Goal: Task Accomplishment & Management: Manage account settings

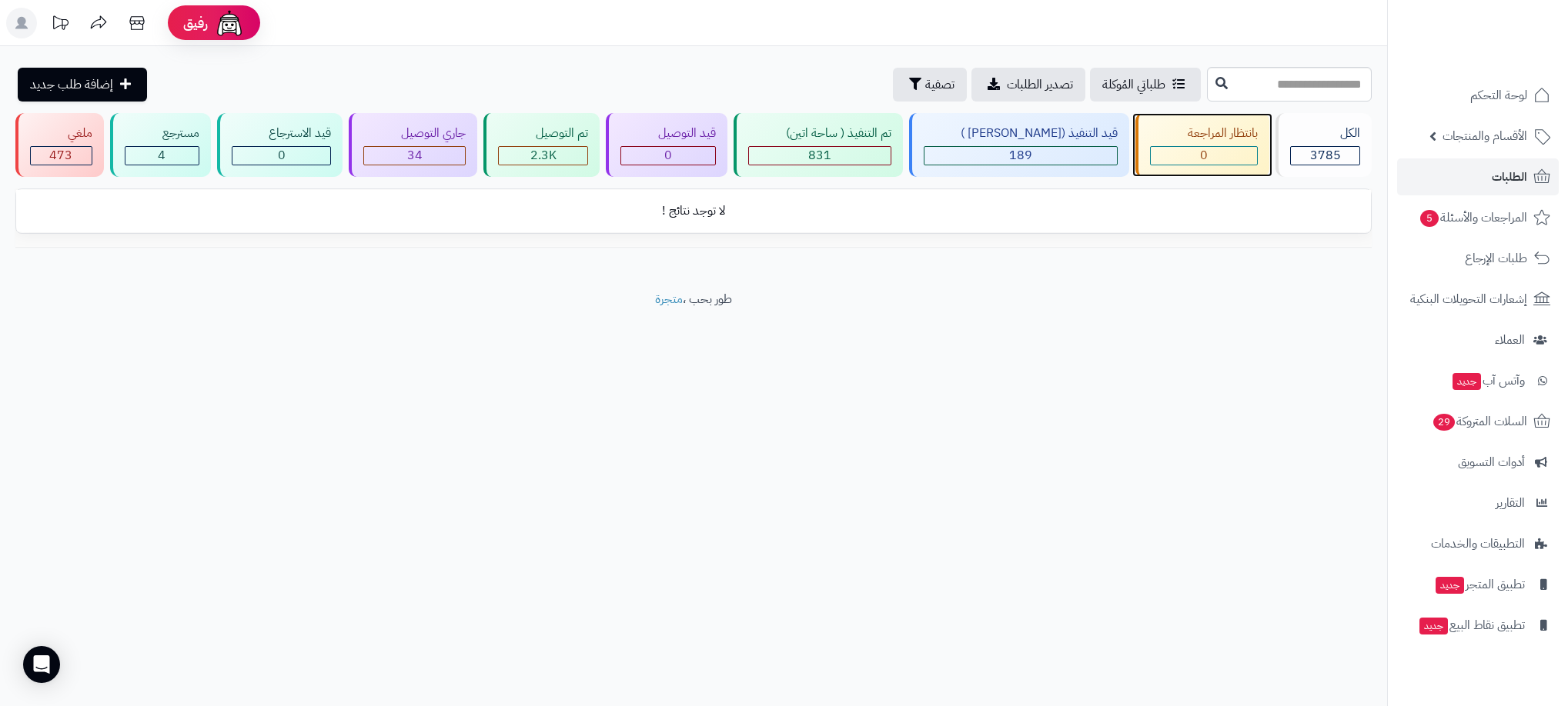
click at [1209, 141] on div "بانتظار المراجعة" at bounding box center [1204, 133] width 108 height 17
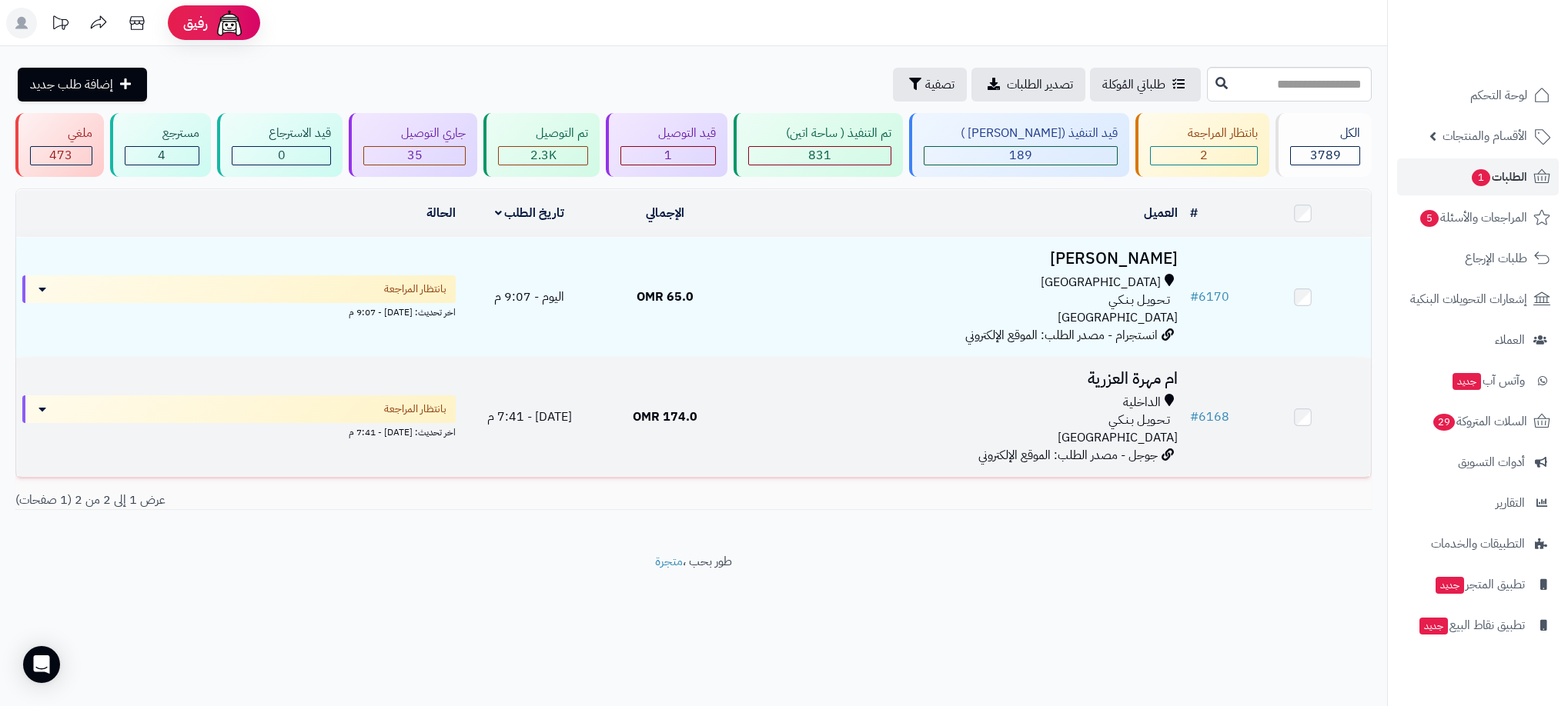
click at [963, 387] on td "ام مهرة العزرية الداخلية تـحـويـل بـنـكـي عمان جوجل - مصدر الطلب: الموقع الإلكت…" at bounding box center [959, 417] width 452 height 119
click at [874, 439] on div "الداخلية تـحـويـل بـنـكـي عمان" at bounding box center [958, 421] width 439 height 53
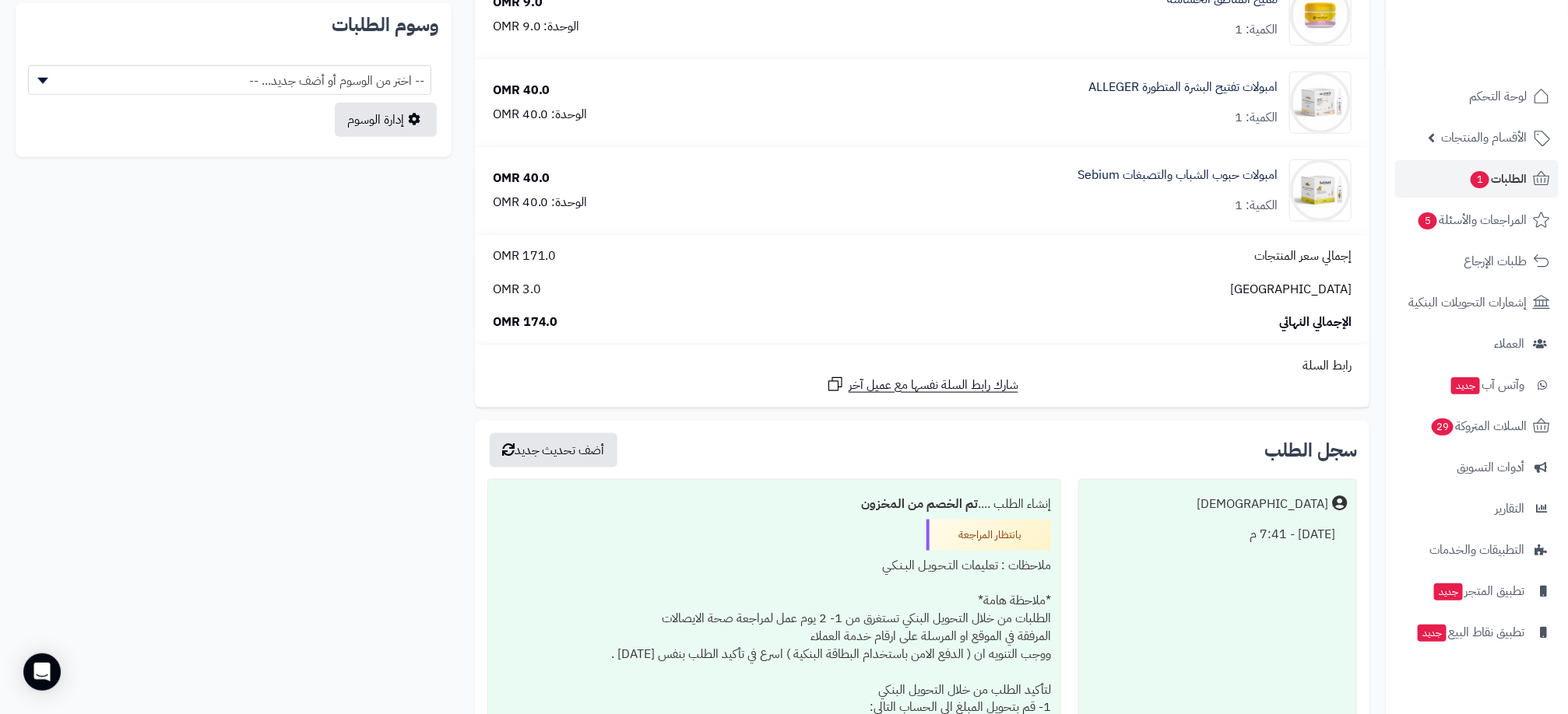
scroll to position [841, 0]
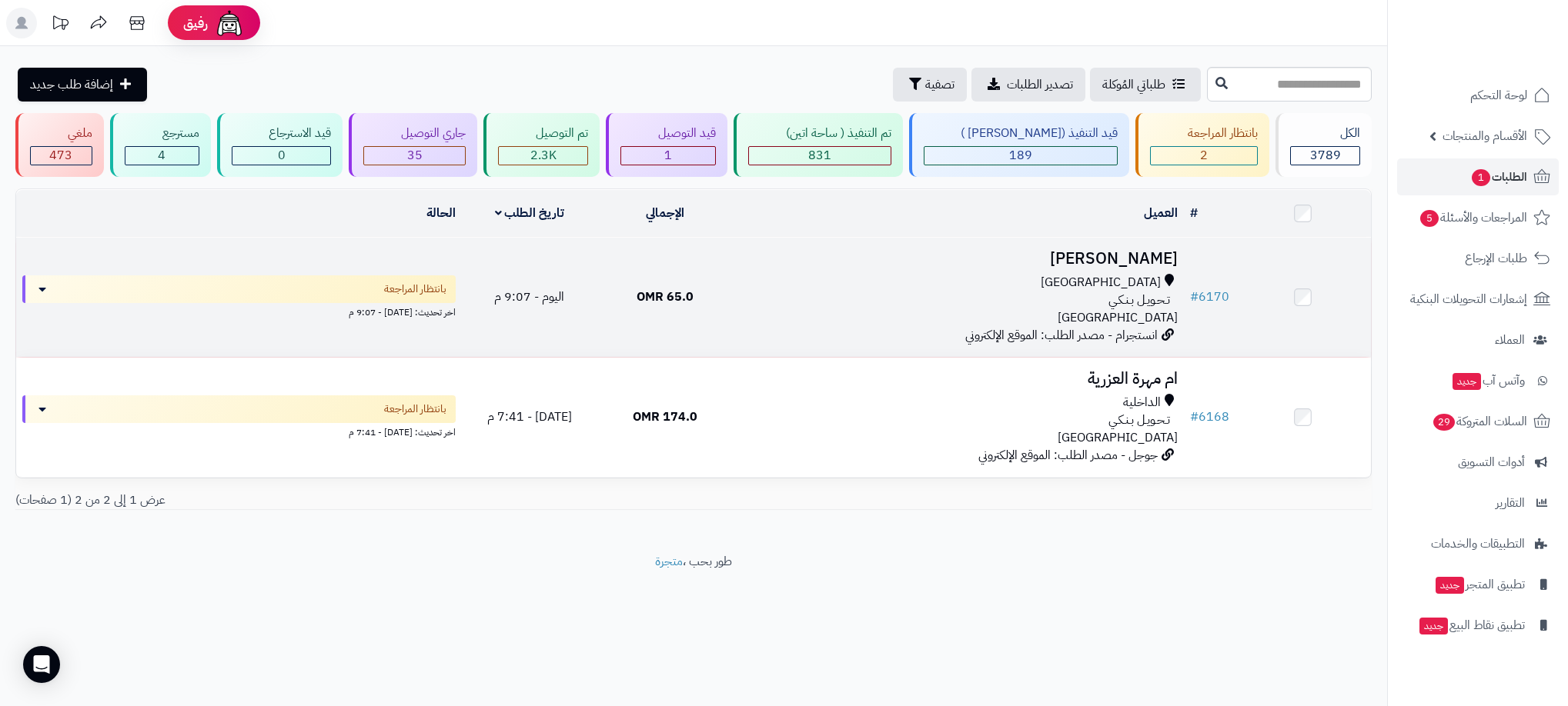
click at [706, 303] on td "65.0 OMR" at bounding box center [665, 298] width 135 height 119
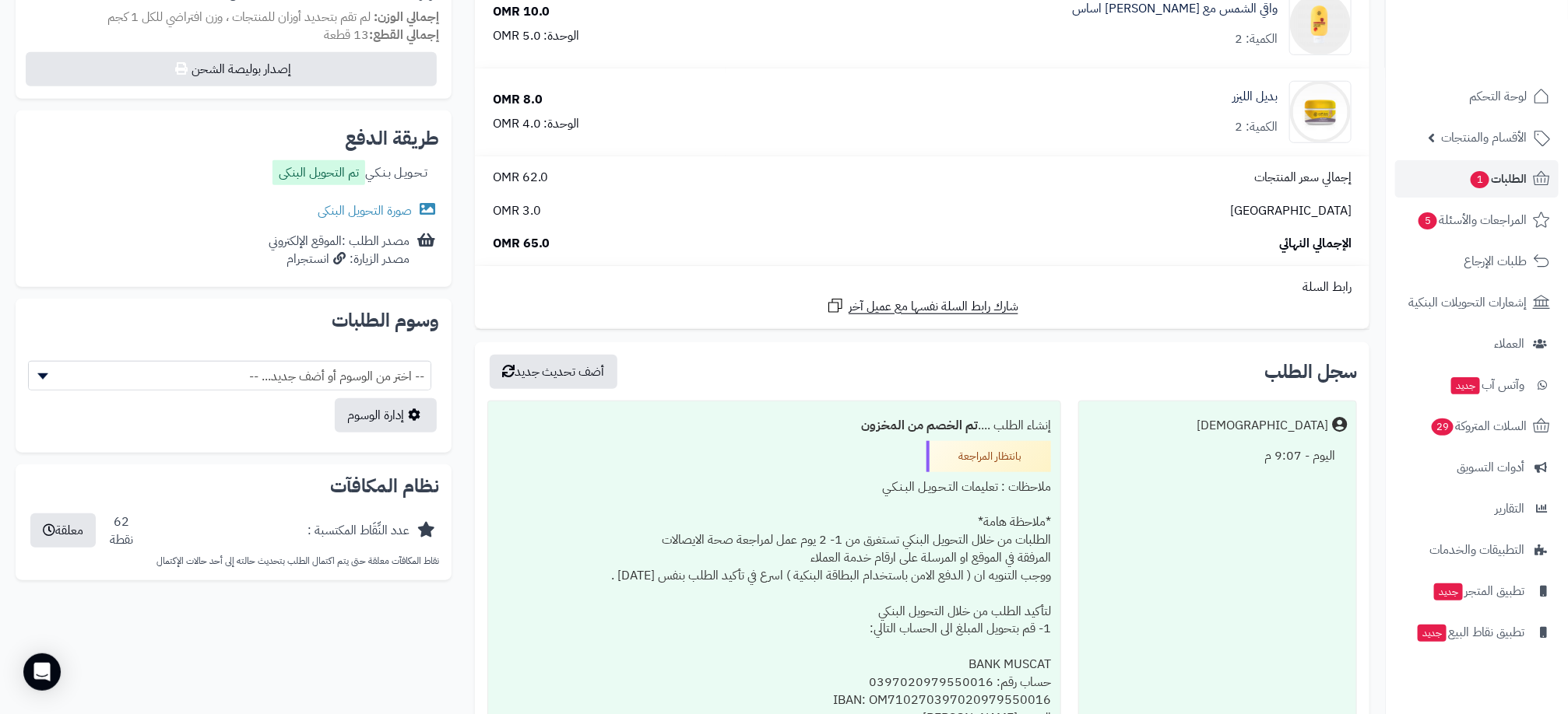
scroll to position [654, 0]
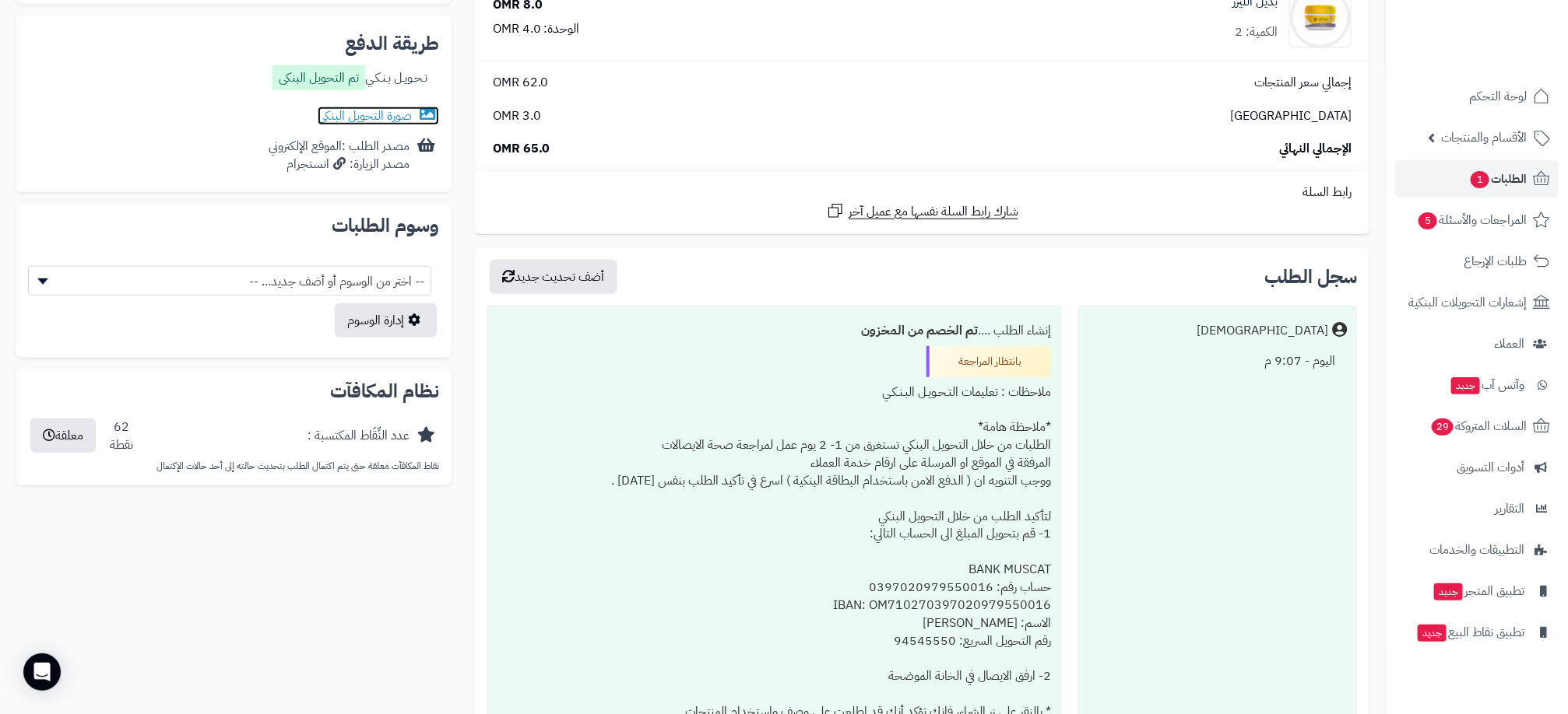
click at [393, 110] on link "صورة التحويل البنكى" at bounding box center [378, 116] width 122 height 18
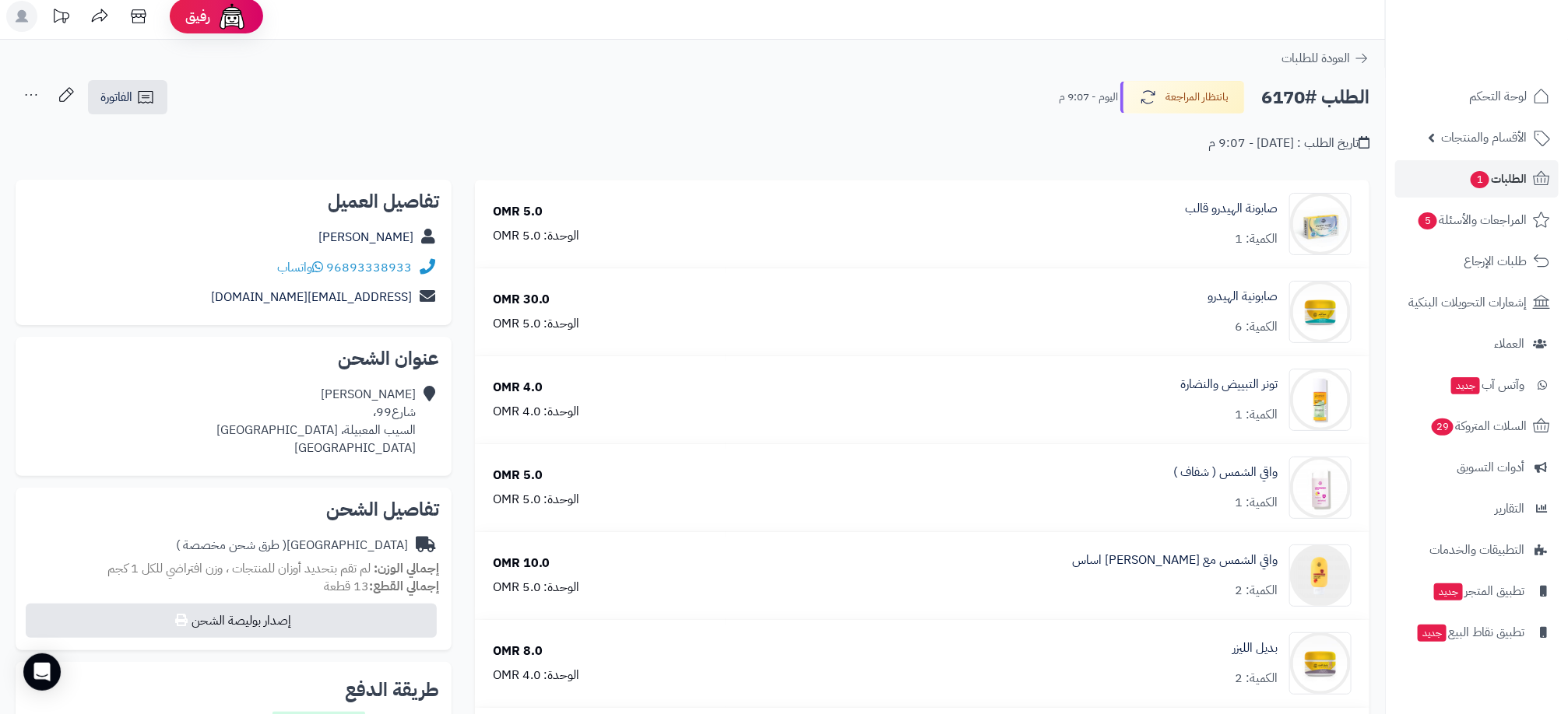
scroll to position [0, 0]
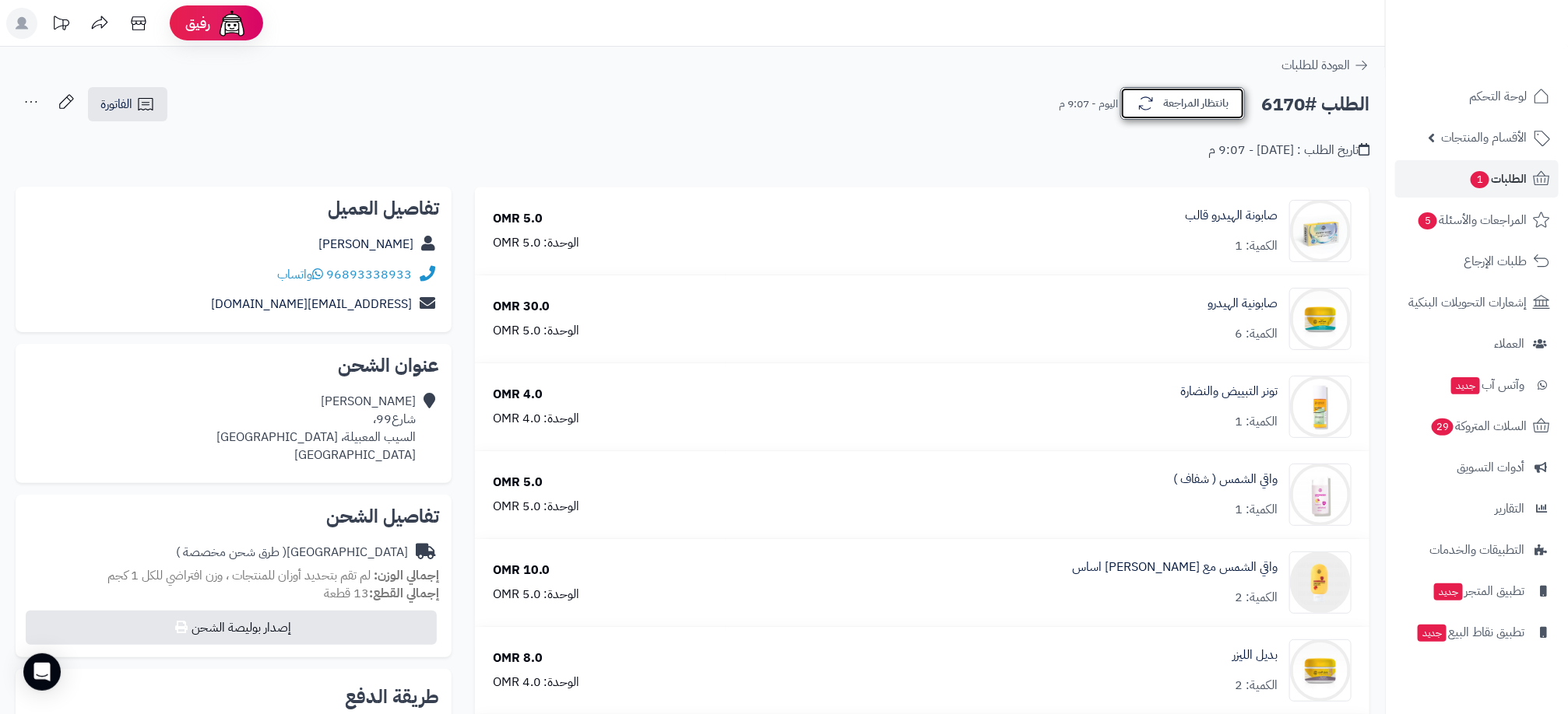
click at [1189, 105] on button "بانتظار المراجعة" at bounding box center [1183, 103] width 124 height 33
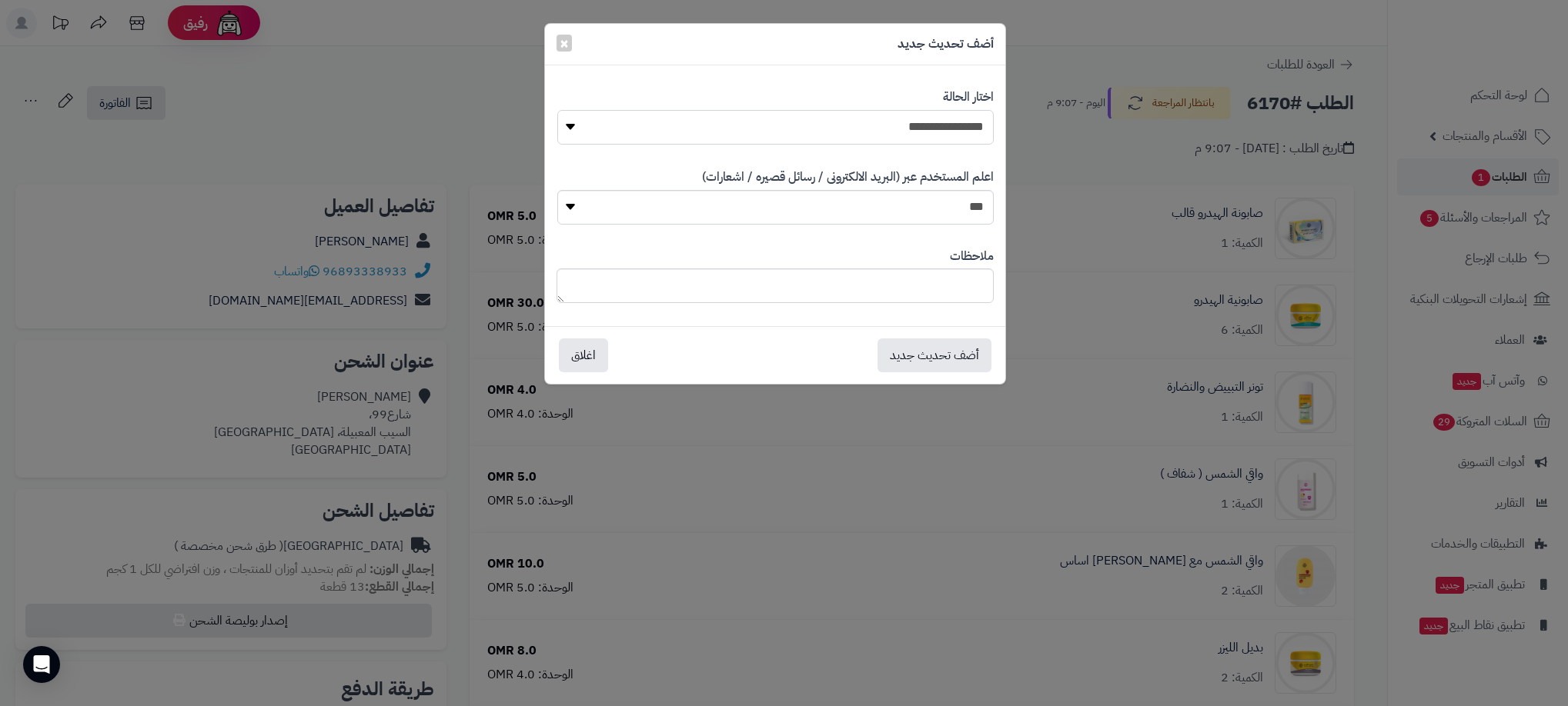
click at [890, 119] on select "**********" at bounding box center [776, 128] width 437 height 35
select select "**"
click at [558, 110] on select "**********" at bounding box center [776, 128] width 437 height 35
click at [904, 345] on button "أضف تحديث جديد" at bounding box center [934, 354] width 114 height 34
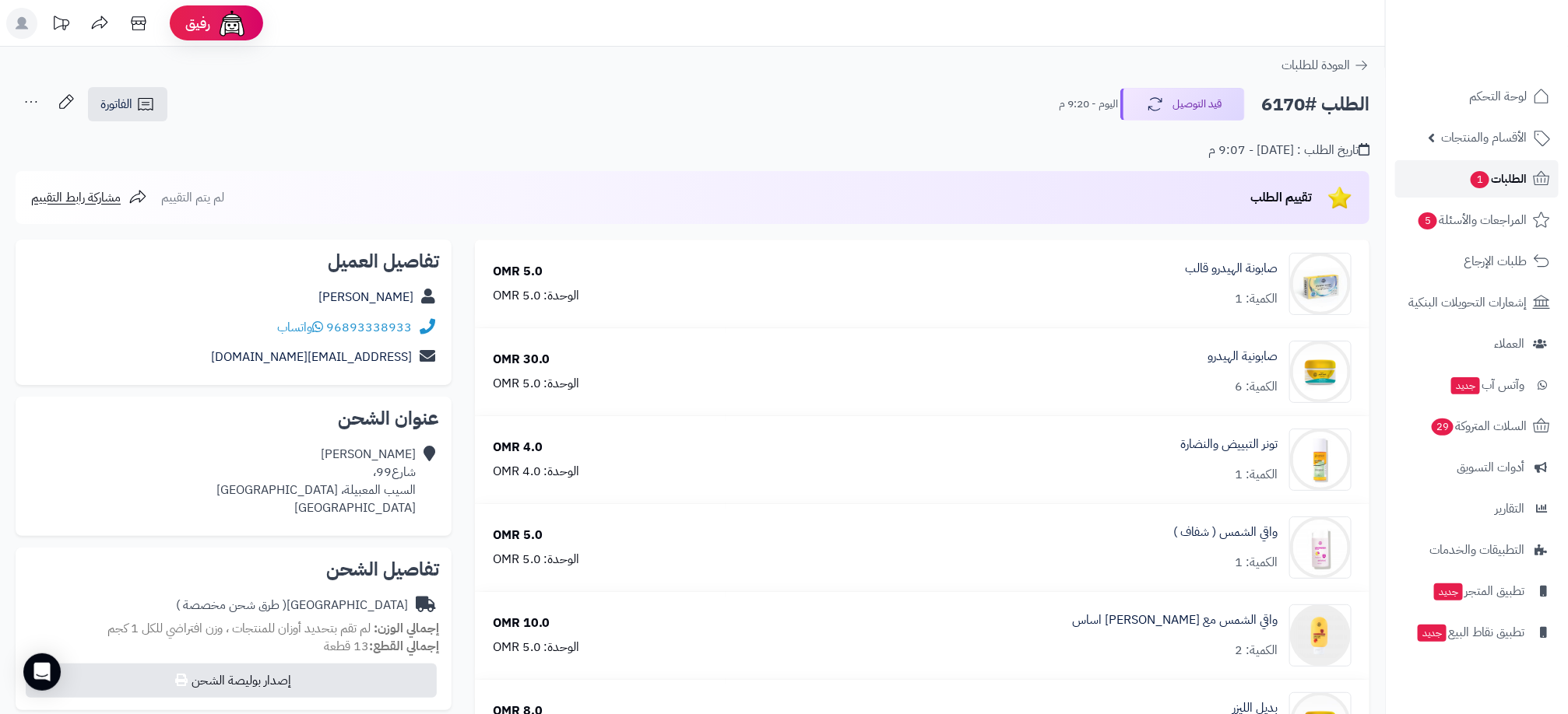
click at [1484, 180] on span "1" at bounding box center [1479, 179] width 19 height 18
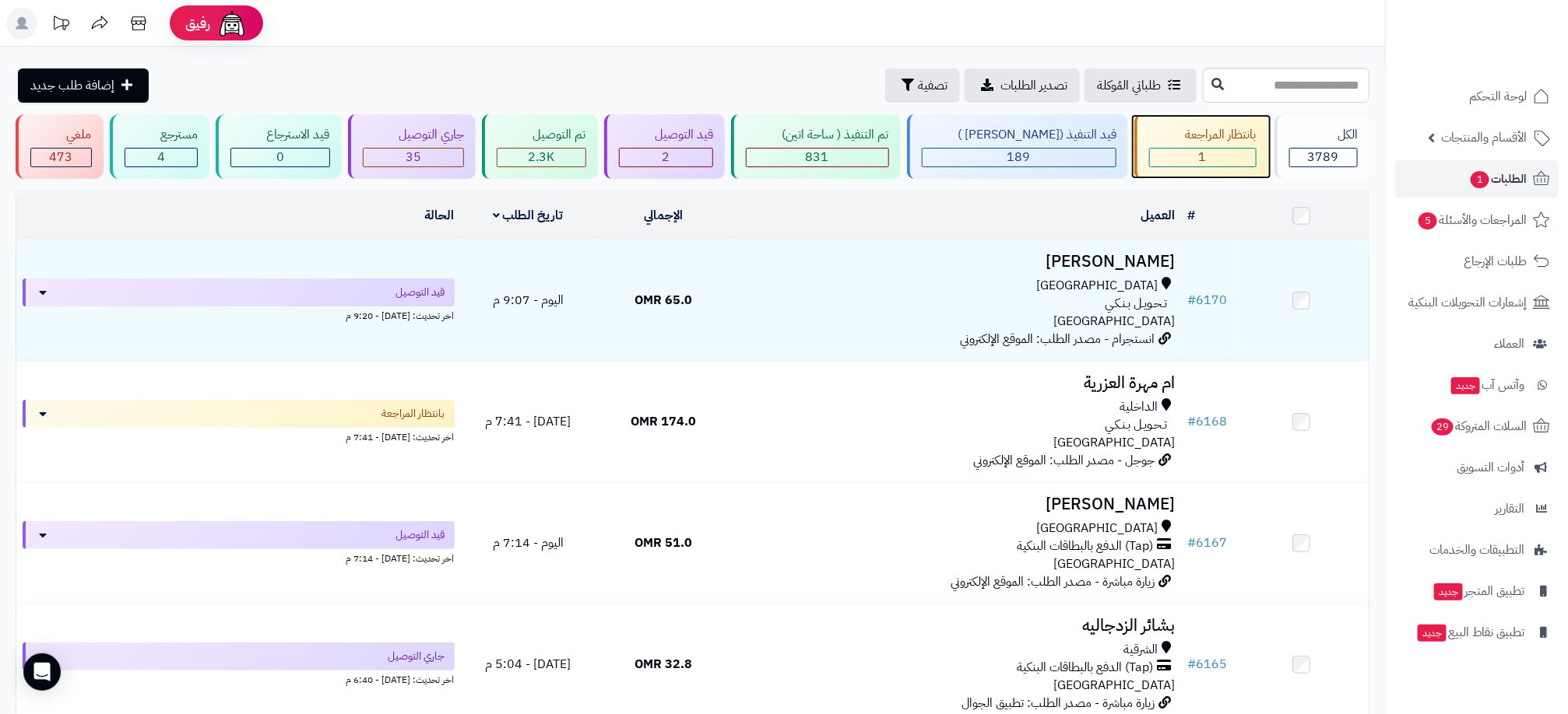
click at [1238, 157] on div "1" at bounding box center [1203, 157] width 106 height 18
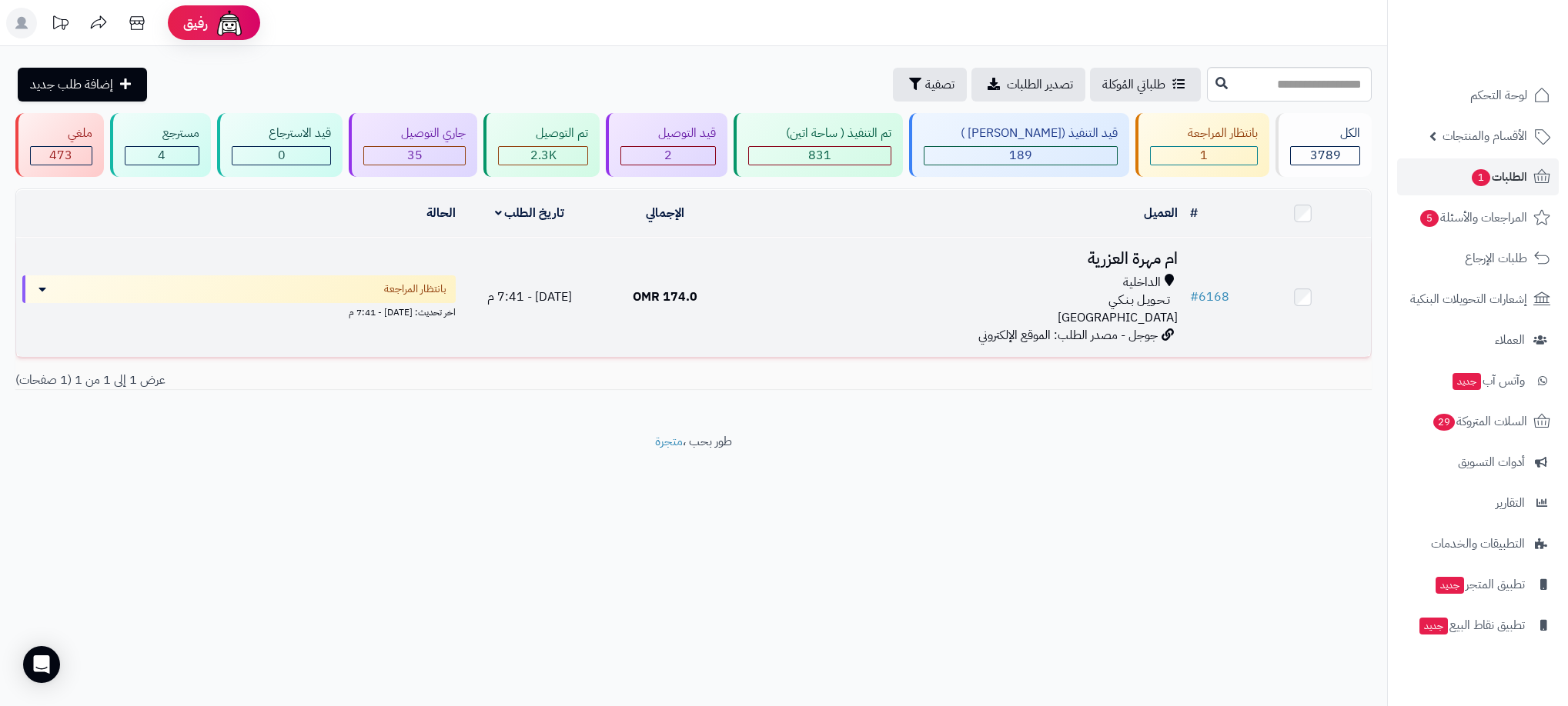
click at [883, 303] on div "تـحـويـل بـنـكـي" at bounding box center [958, 300] width 439 height 17
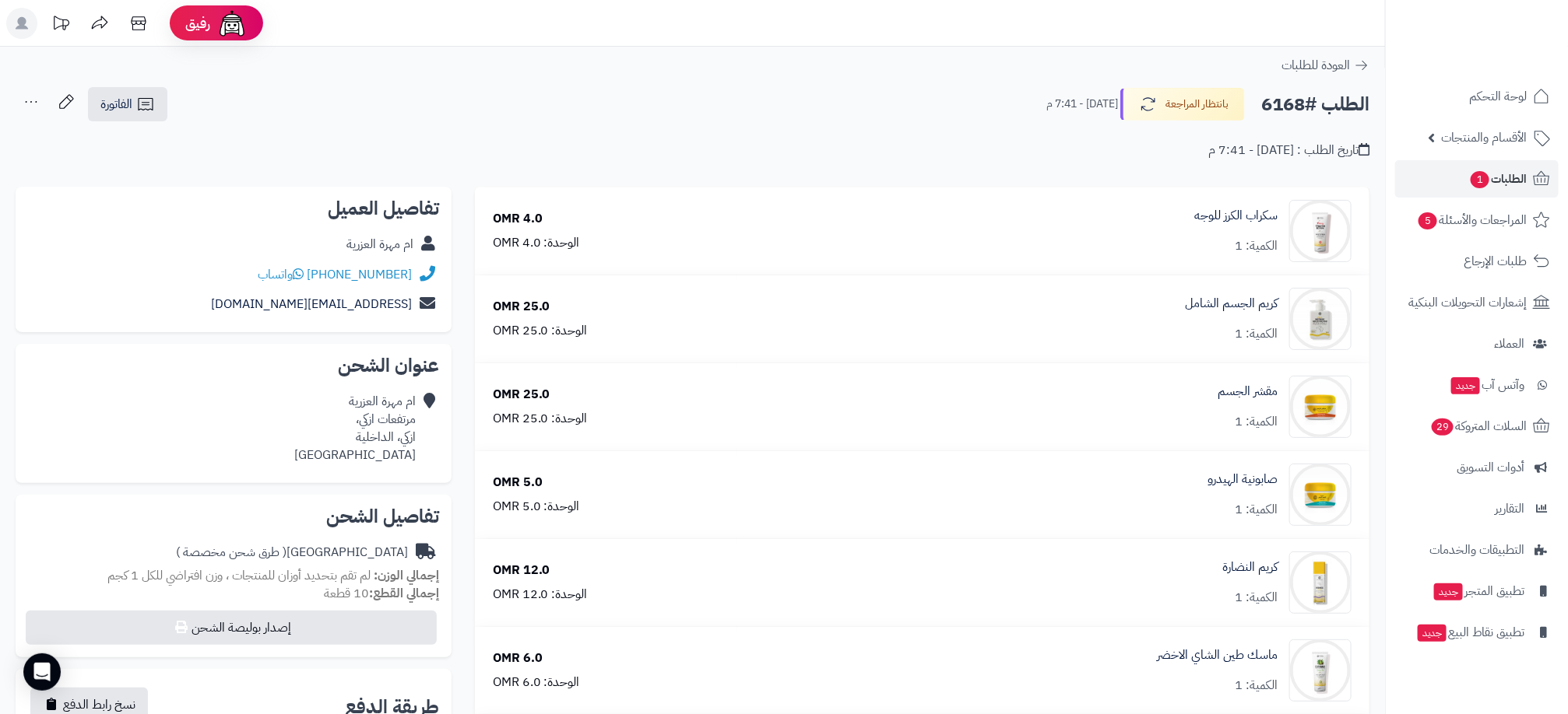
click at [377, 242] on div "ام مهرة العزرية" at bounding box center [380, 244] width 67 height 18
drag, startPoint x: 377, startPoint y: 242, endPoint x: 182, endPoint y: 238, distance: 195.0
click at [182, 238] on div "ام مهرة العزرية" at bounding box center [233, 245] width 411 height 30
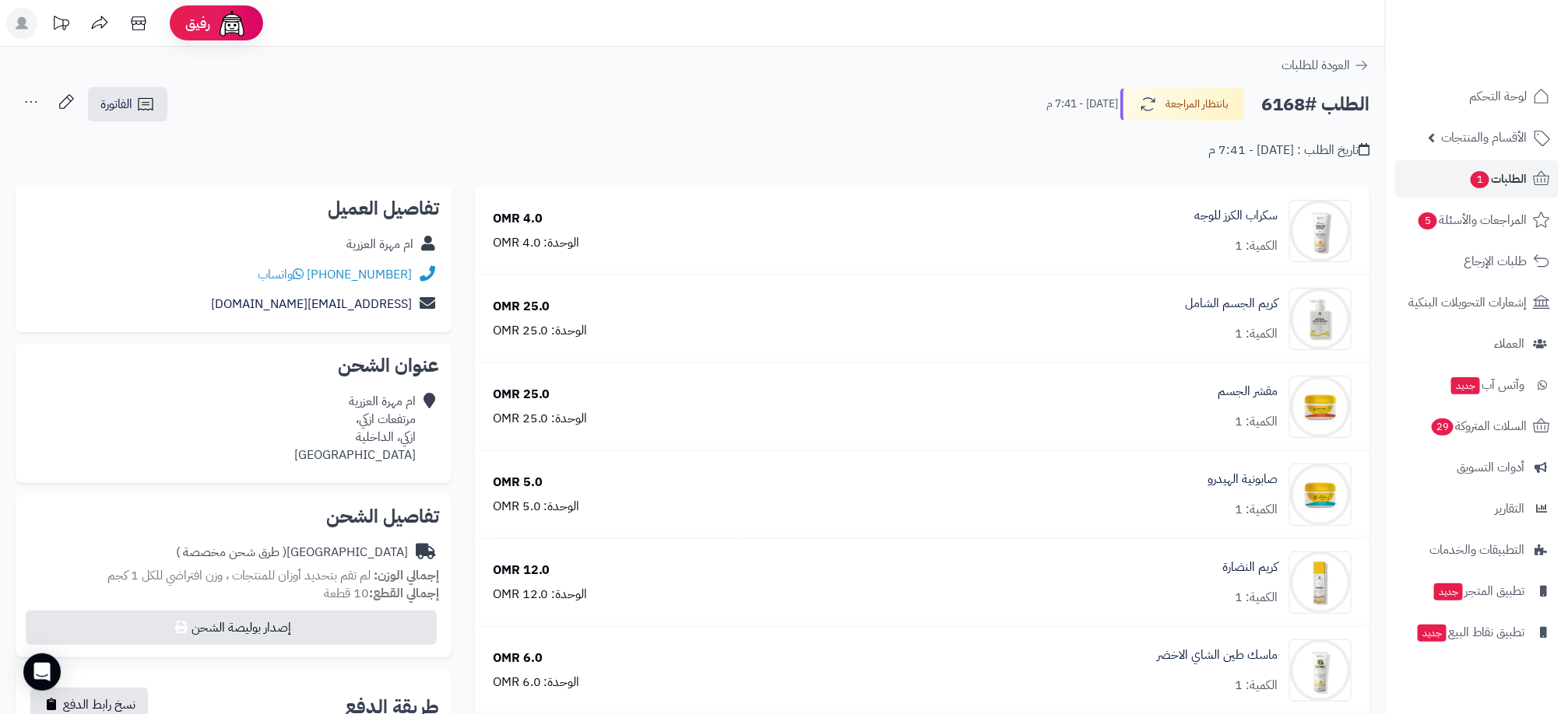
click at [371, 242] on div "ام مهرة العزرية" at bounding box center [380, 244] width 67 height 18
click at [374, 242] on div "ام مهرة العزرية" at bounding box center [380, 244] width 67 height 18
click at [425, 248] on icon at bounding box center [426, 244] width 18 height 18
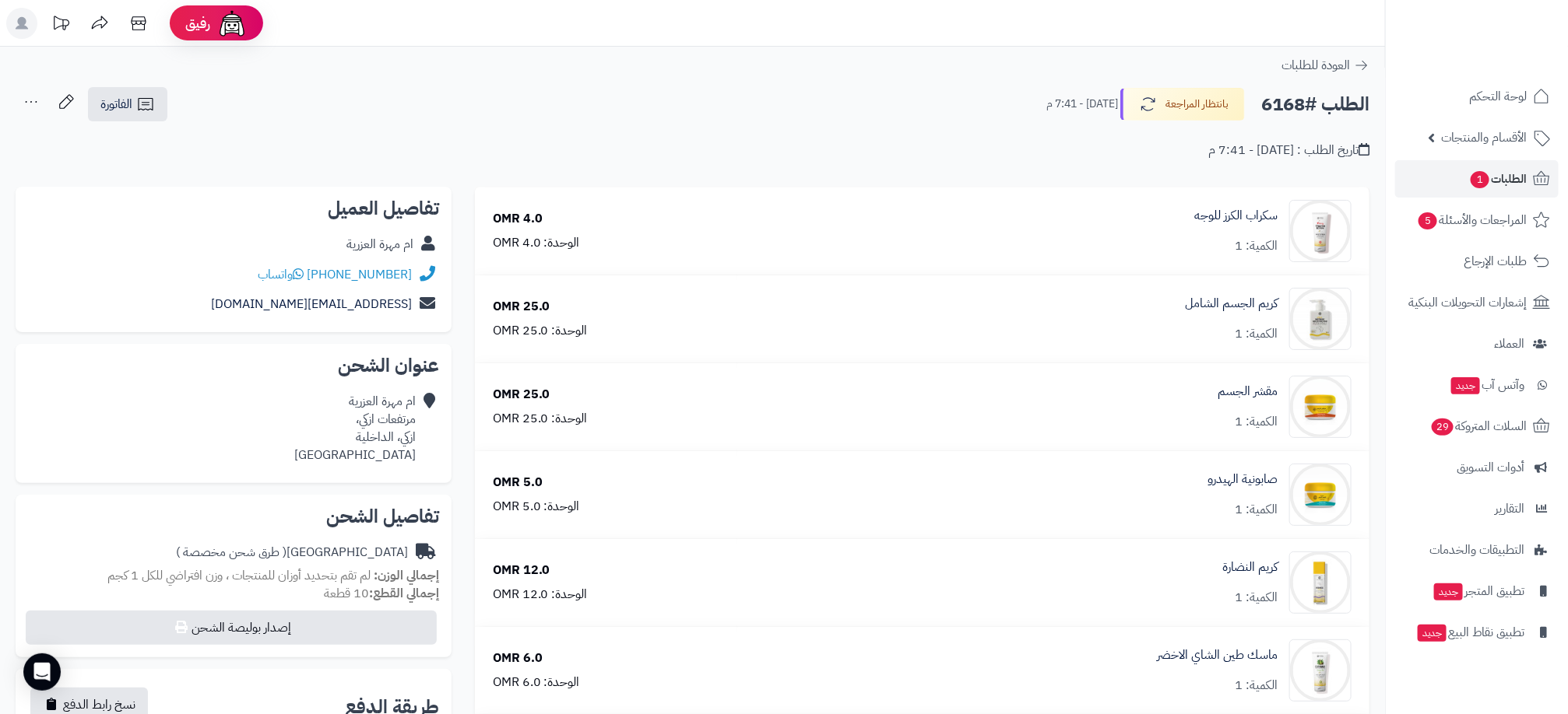
click at [425, 248] on icon at bounding box center [426, 244] width 18 height 18
click at [409, 248] on div "ام مهرة العزرية" at bounding box center [380, 244] width 67 height 18
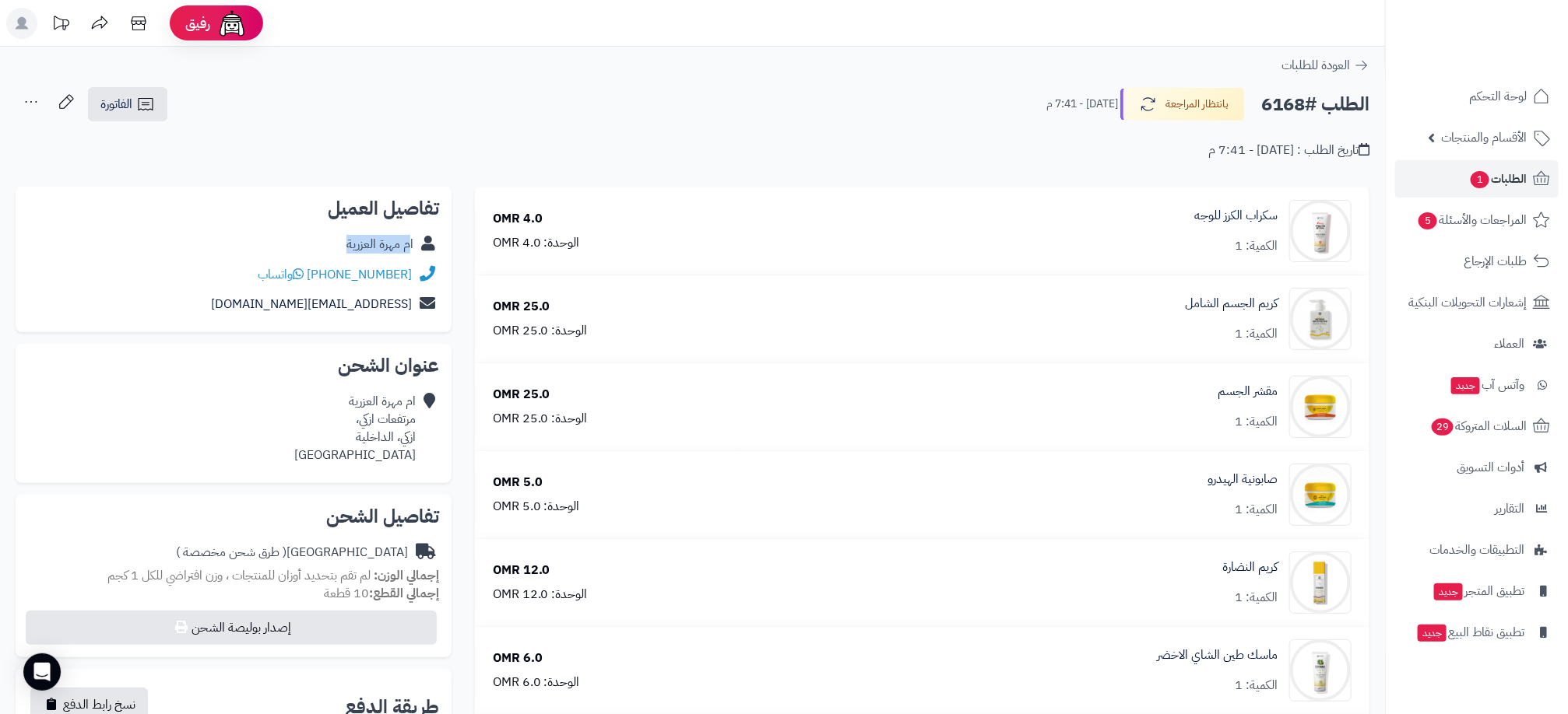
click at [409, 248] on div "ام مهرة العزرية" at bounding box center [380, 244] width 67 height 18
drag, startPoint x: 409, startPoint y: 248, endPoint x: 535, endPoint y: 124, distance: 176.8
click at [535, 124] on div "تاريخ الطلب : [DATE] - 7:41 م" at bounding box center [693, 142] width 1354 height 37
